Goal: Use online tool/utility: Use online tool/utility

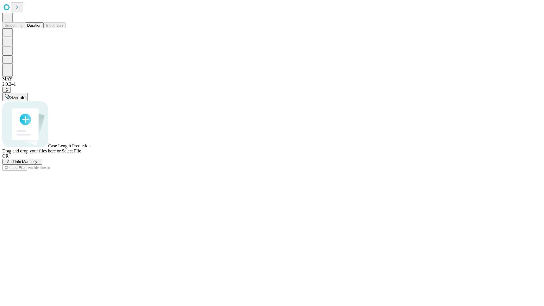
click at [41, 28] on button "Duration" at bounding box center [34, 25] width 19 height 6
click at [81, 153] on span "Select File" at bounding box center [71, 150] width 19 height 5
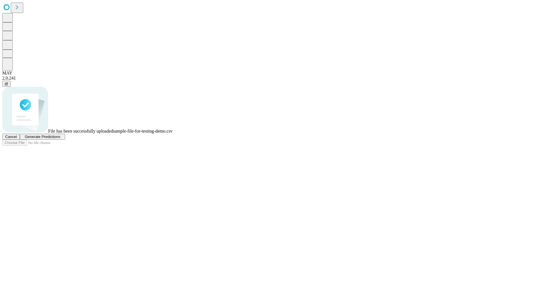
click at [60, 139] on span "Generate Predictions" at bounding box center [42, 136] width 35 height 4
